Goal: Complete application form: Complete application form

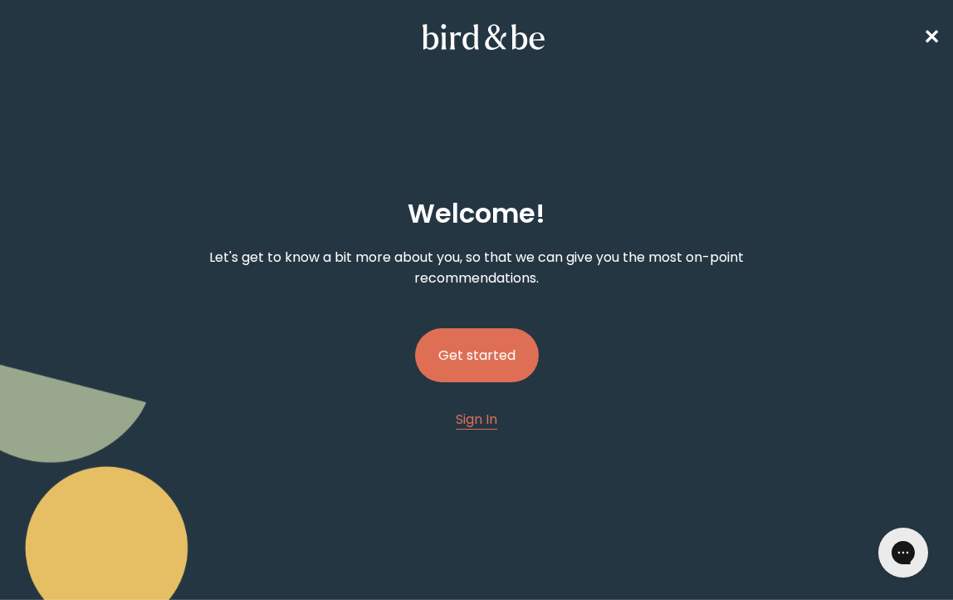
click at [527, 350] on button "Get started" at bounding box center [477, 355] width 124 height 54
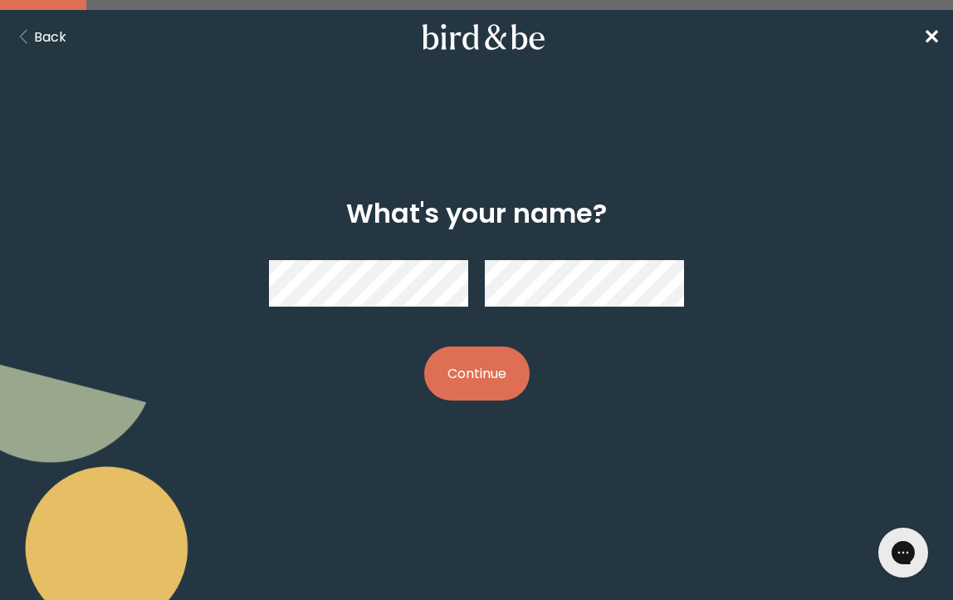
click at [451, 352] on button "Continue" at bounding box center [476, 373] width 105 height 54
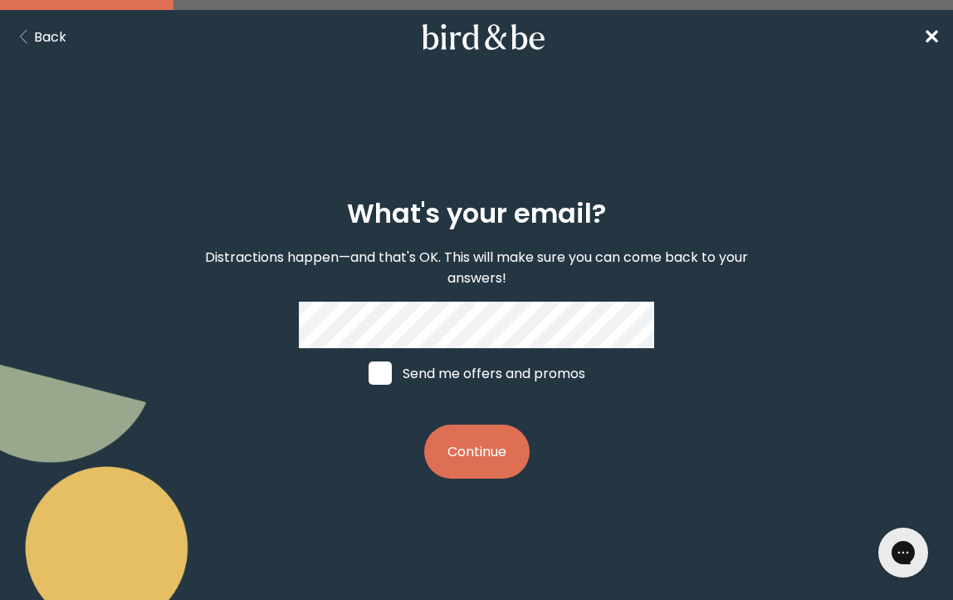
click at [373, 372] on span at bounding box center [380, 372] width 23 height 23
click at [369, 373] on input "Send me offers and promos" at bounding box center [368, 373] width 1 height 1
checkbox input "true"
click at [505, 452] on button "Continue" at bounding box center [476, 451] width 105 height 54
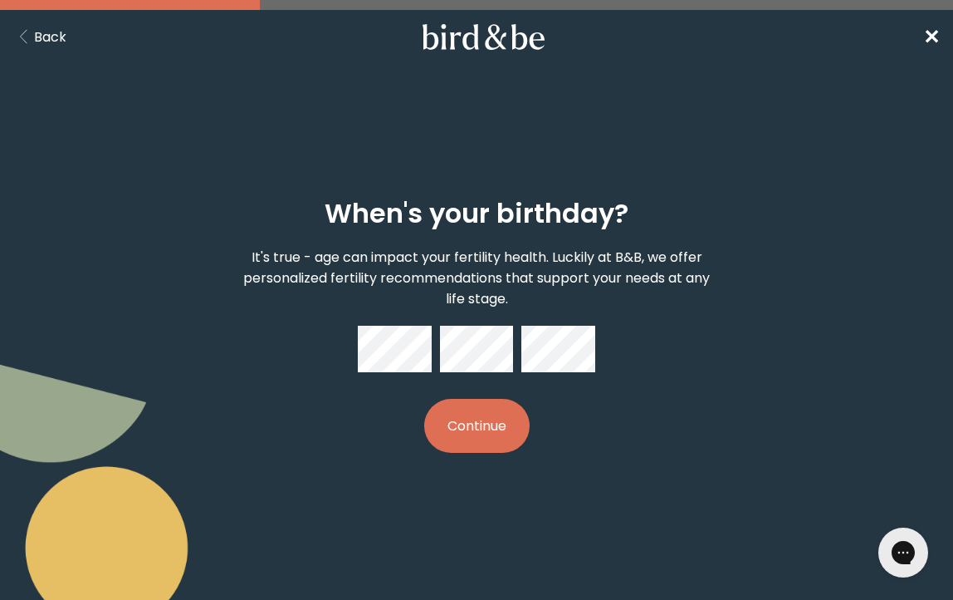
click at [506, 426] on button "Continue" at bounding box center [476, 426] width 105 height 54
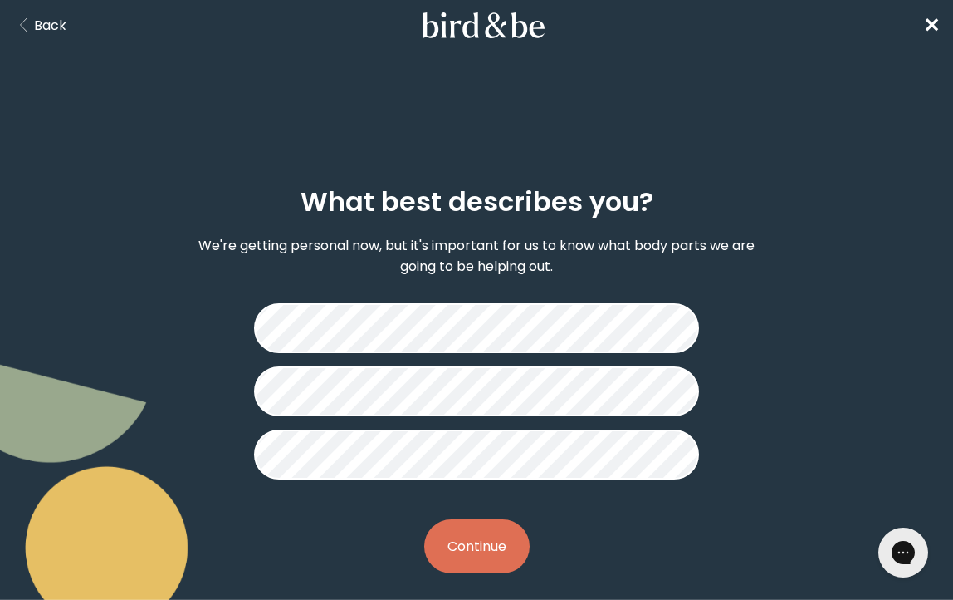
scroll to position [22, 0]
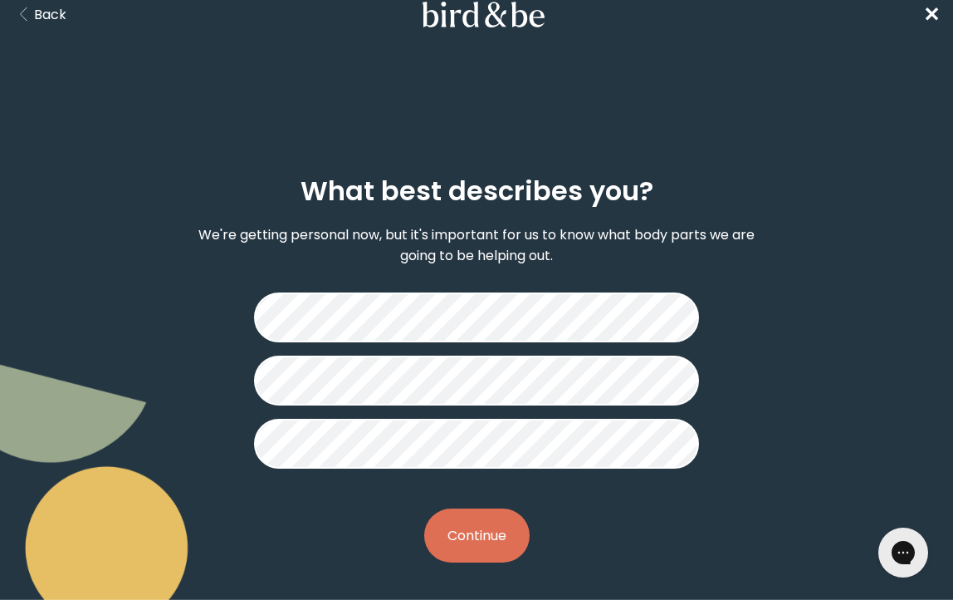
click at [494, 532] on button "Continue" at bounding box center [476, 535] width 105 height 54
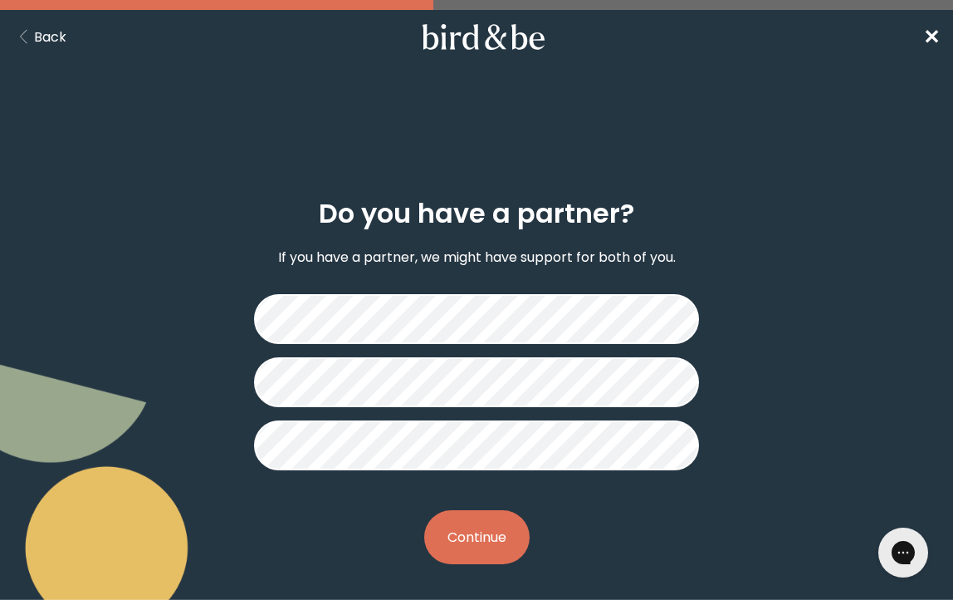
click at [477, 522] on button "Continue" at bounding box center [476, 537] width 105 height 54
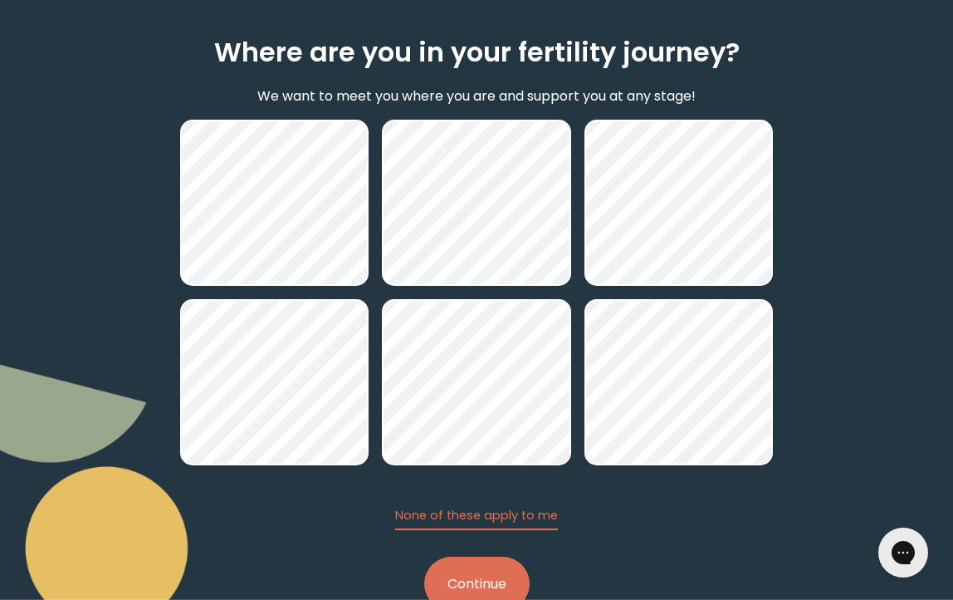
scroll to position [167, 0]
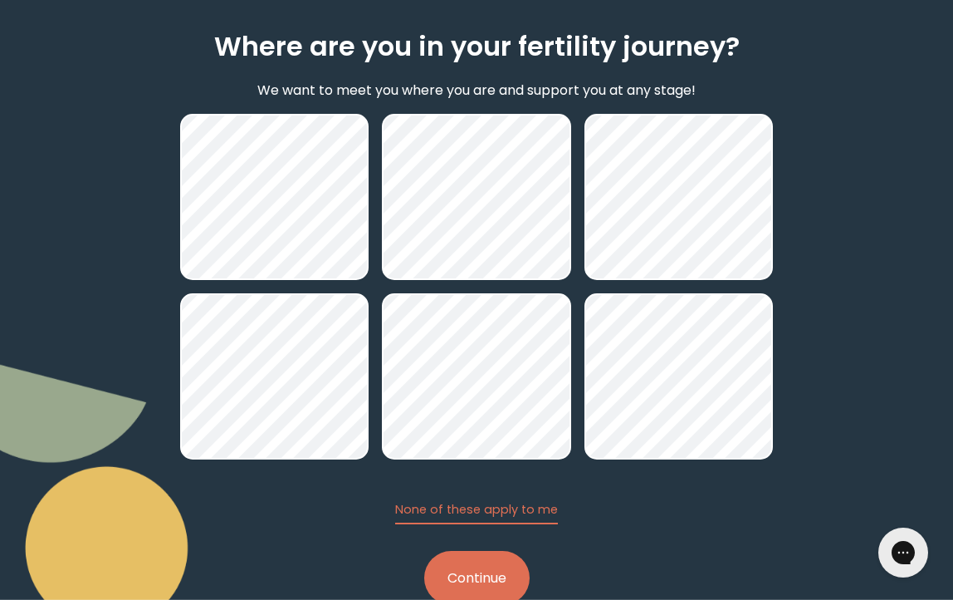
click at [478, 563] on button "Continue" at bounding box center [476, 578] width 105 height 54
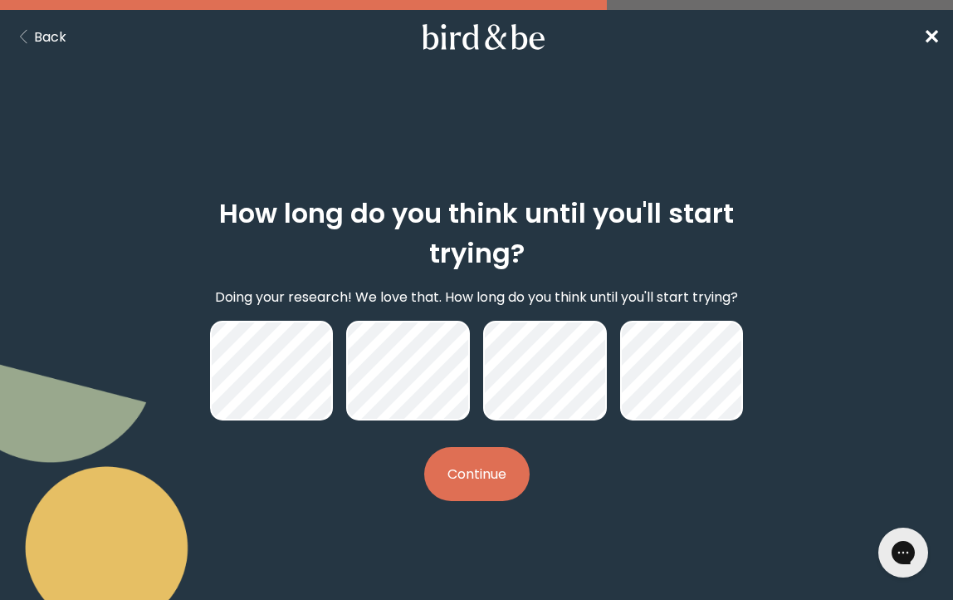
click at [468, 473] on button "Continue" at bounding box center [476, 474] width 105 height 54
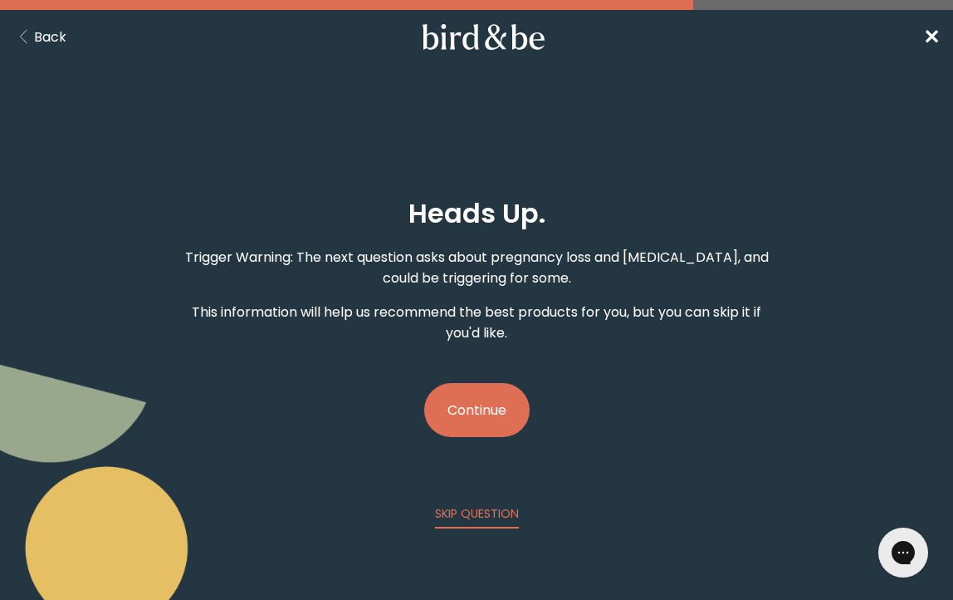
click at [476, 400] on button "Continue" at bounding box center [476, 410] width 105 height 54
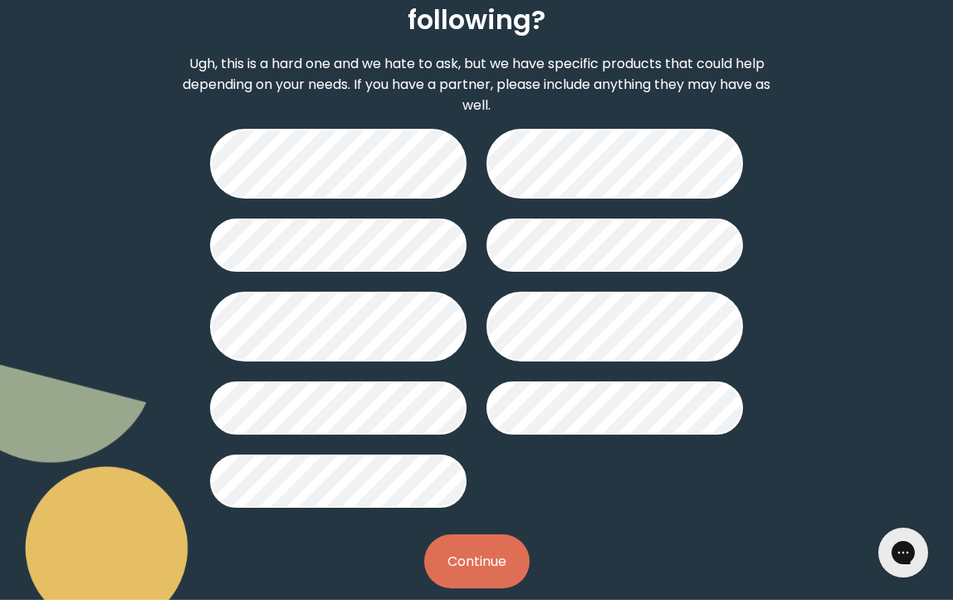
scroll to position [257, 0]
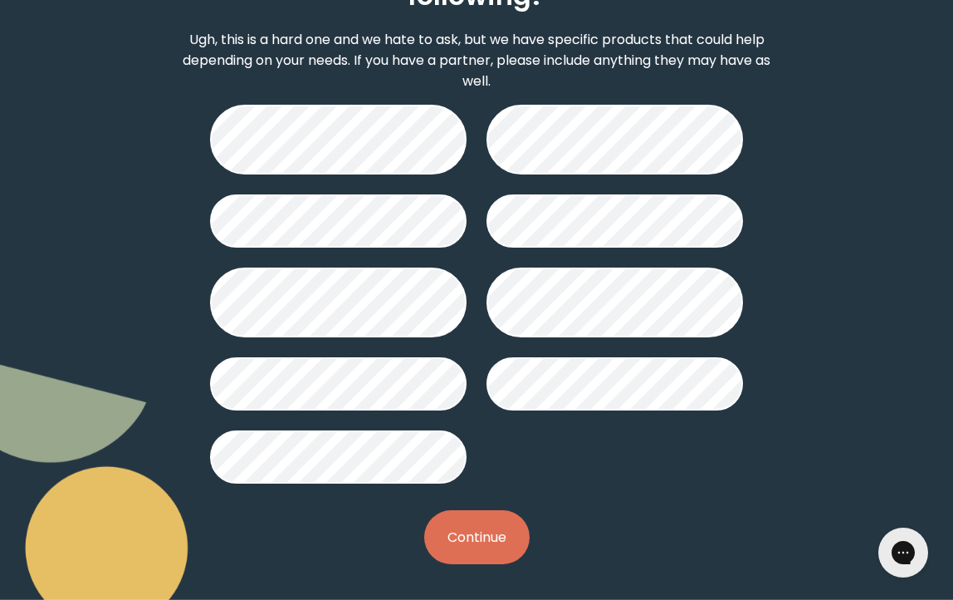
click at [397, 481] on div "Have you ever been told you have the following? Ugh, this is a hard one and we …" at bounding box center [476, 252] width 593 height 677
click at [468, 523] on button "Continue" at bounding box center [476, 537] width 105 height 54
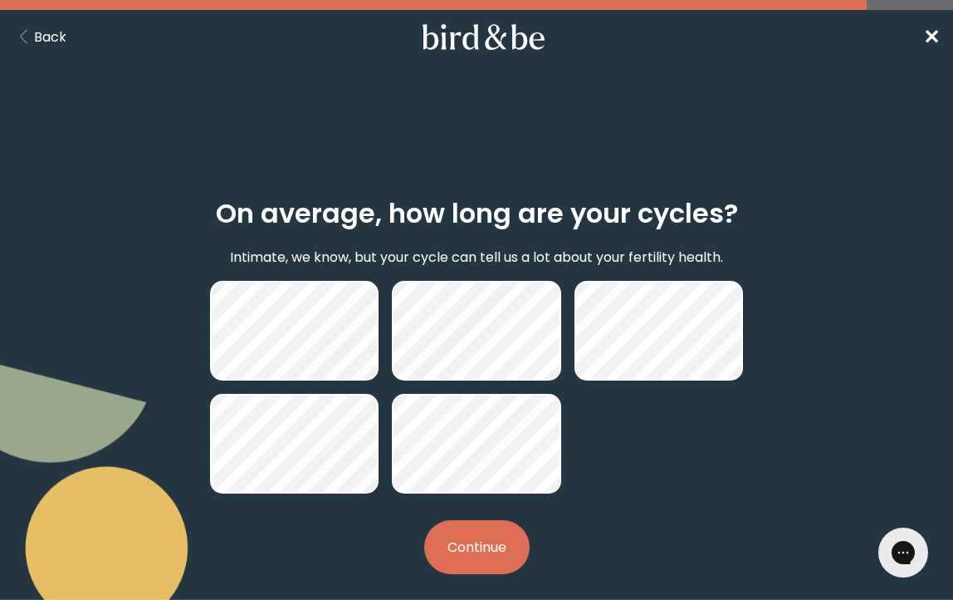
scroll to position [12, 0]
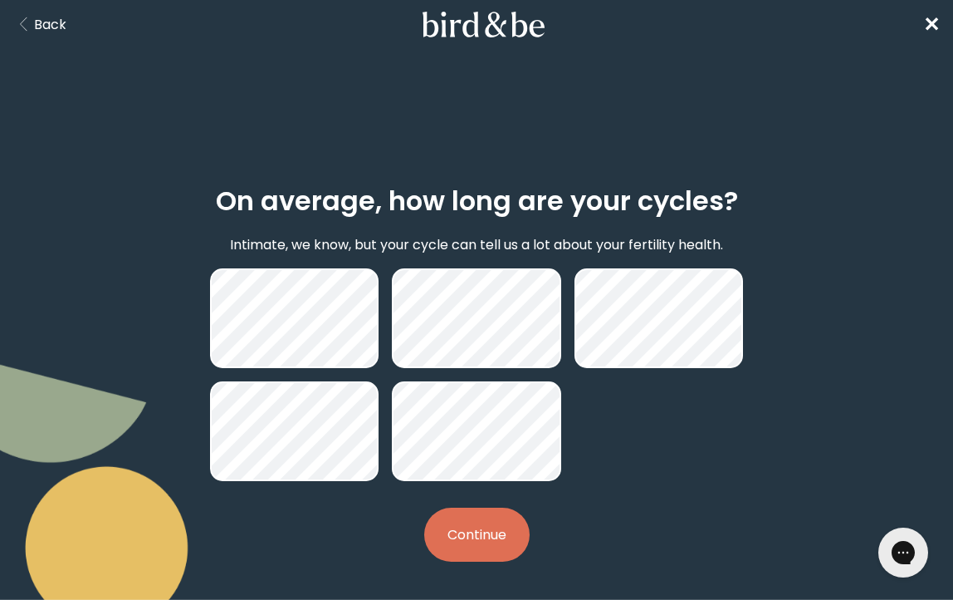
click at [490, 525] on button "Continue" at bounding box center [476, 534] width 105 height 54
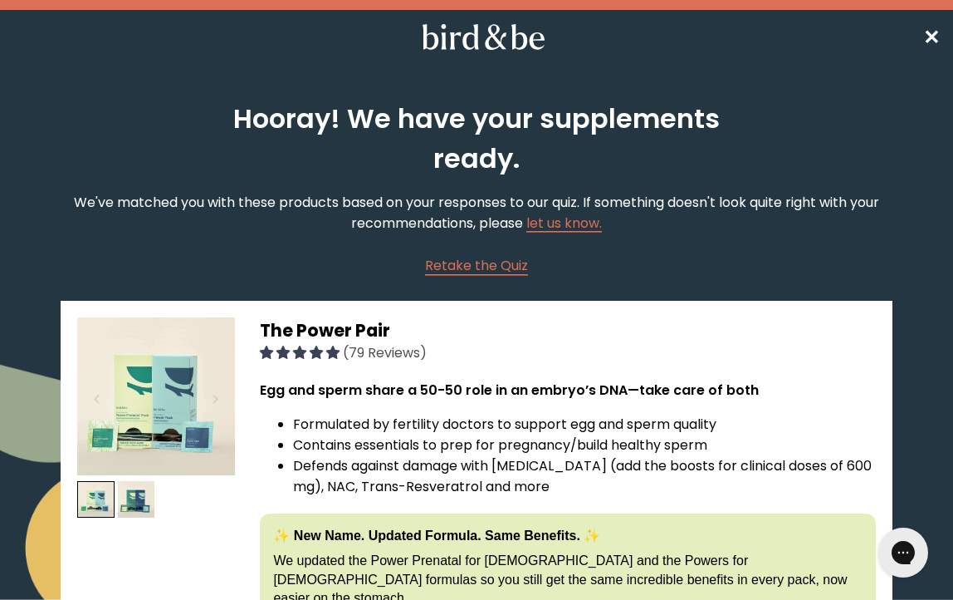
click at [933, 28] on span "✕" at bounding box center [932, 36] width 17 height 27
